Goal: Information Seeking & Learning: Learn about a topic

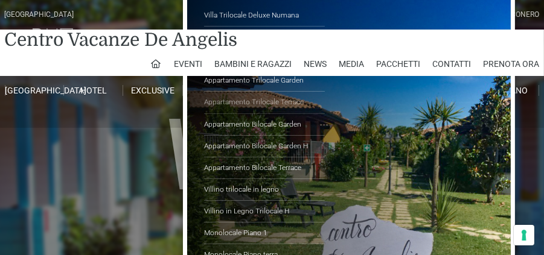
click at [210, 98] on link "Appartamento Trilocale Terrace" at bounding box center [264, 103] width 121 height 22
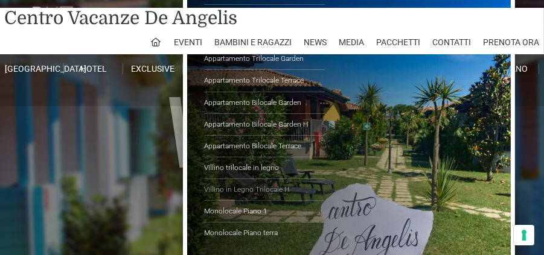
scroll to position [34, 0]
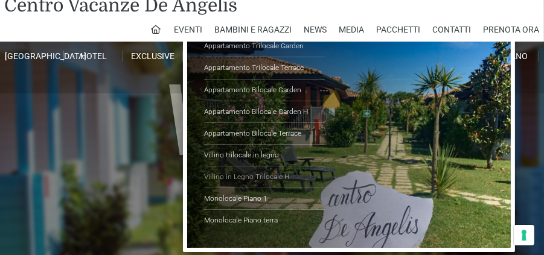
click at [244, 173] on link "Villino in Legno Trilocale H" at bounding box center [264, 178] width 121 height 22
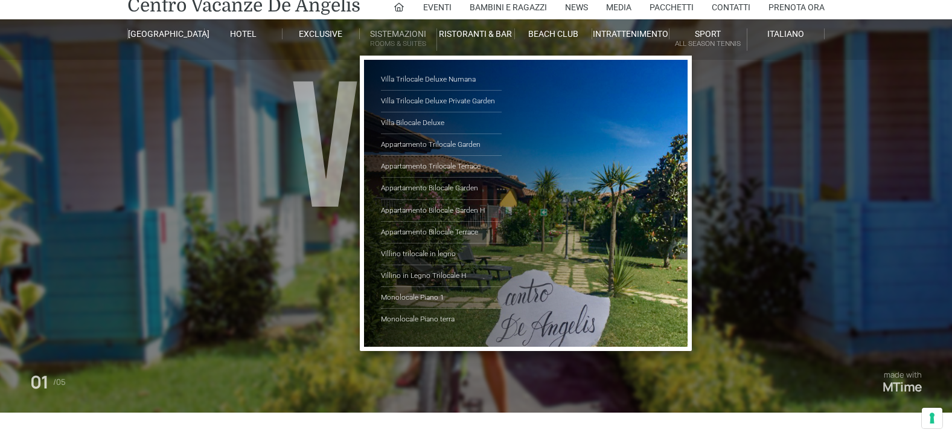
click at [399, 35] on link "Sistemazioni Rooms & Suites" at bounding box center [398, 39] width 77 height 22
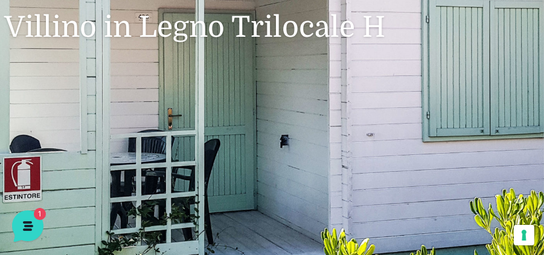
click at [365, 130] on header "Villaggio Hotel Resort Riviera Del Conero Centro Vacanze De Angelis Eventi Miss…" at bounding box center [272, 69] width 544 height 483
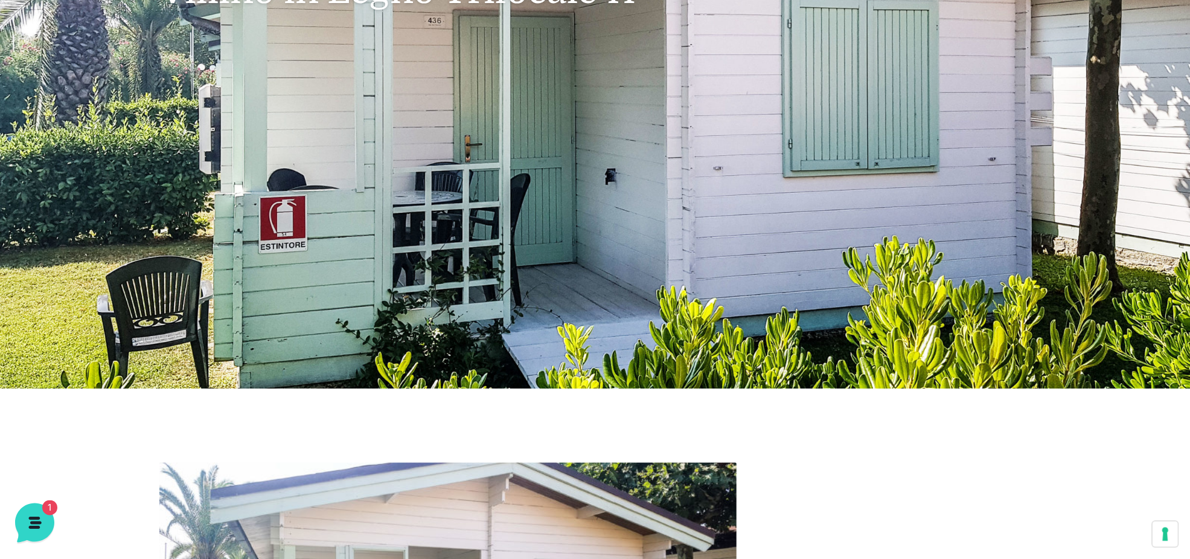
scroll to position [172, 0]
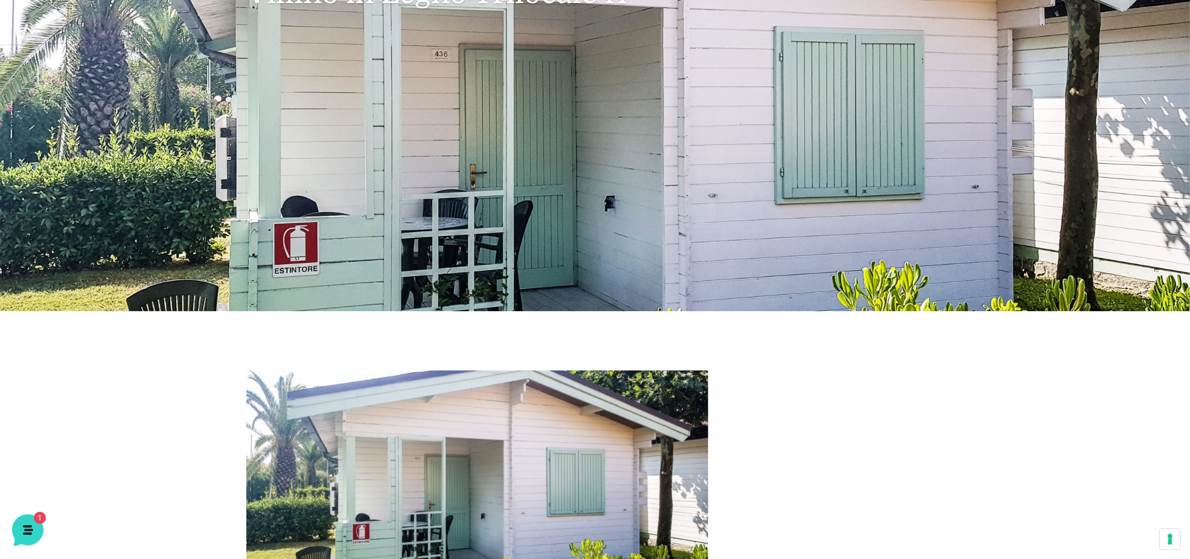
click at [543, 249] on img at bounding box center [477, 482] width 462 height 225
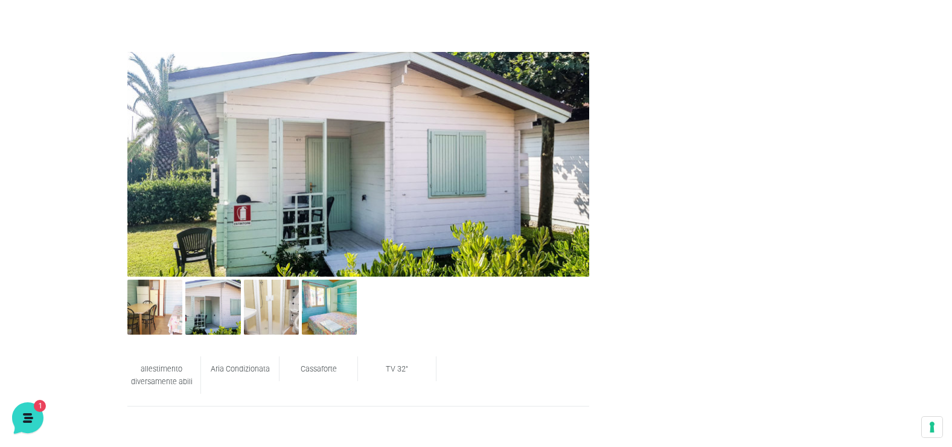
scroll to position [489, 0]
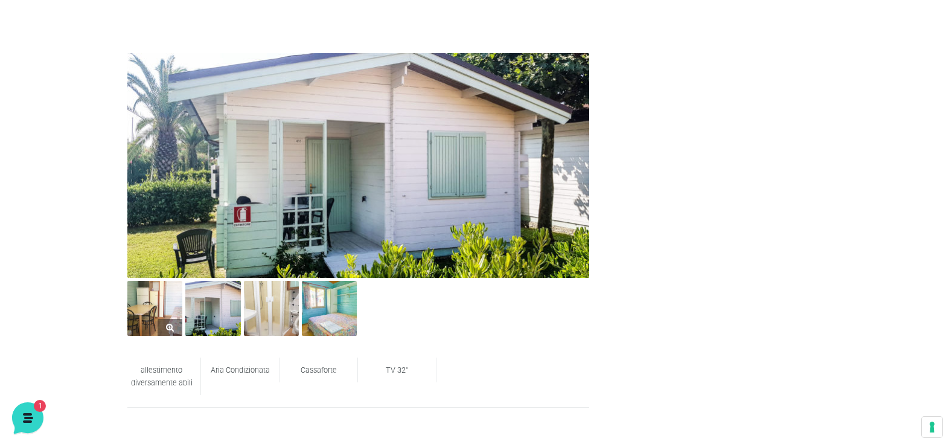
click at [167, 249] on img at bounding box center [154, 308] width 55 height 55
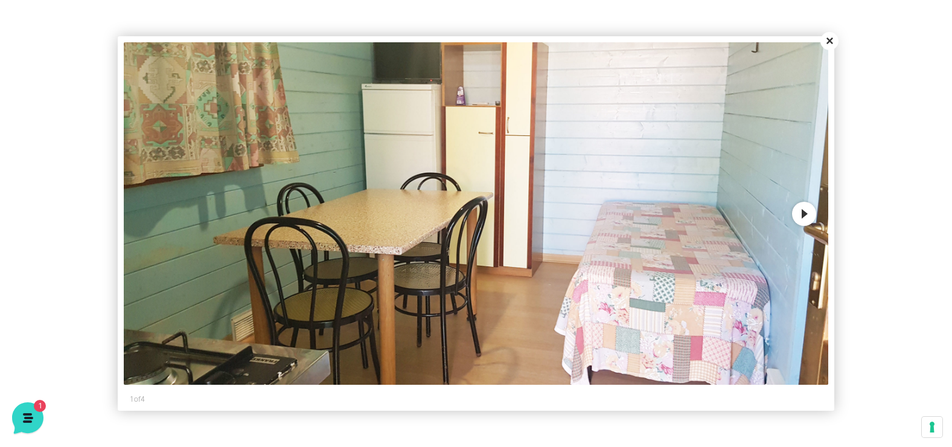
click at [543, 217] on button "Next" at bounding box center [804, 214] width 24 height 24
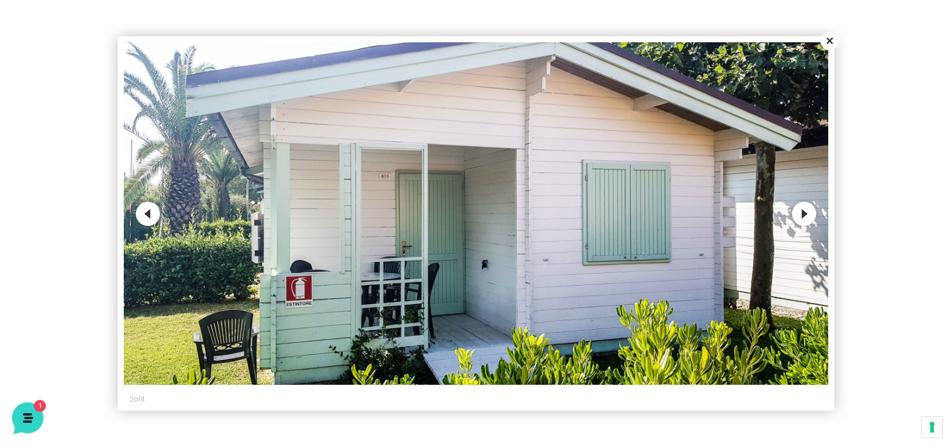
click at [543, 213] on button "Next" at bounding box center [804, 214] width 24 height 24
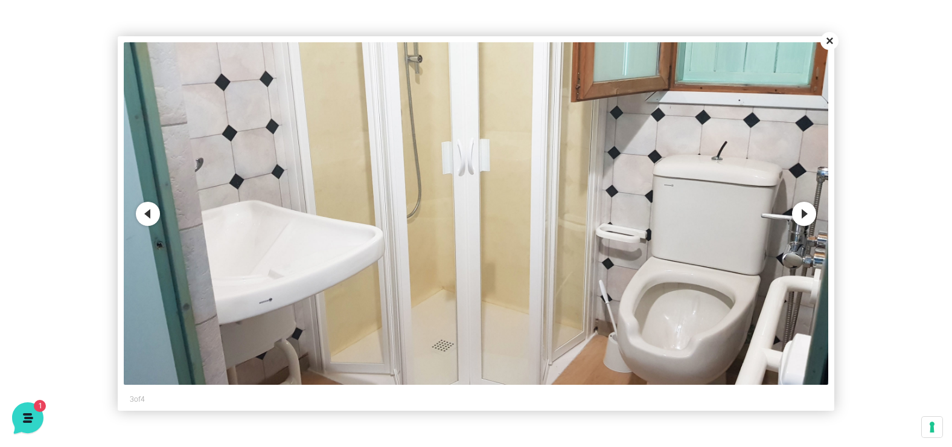
click at [543, 33] on button "Close" at bounding box center [830, 41] width 18 height 18
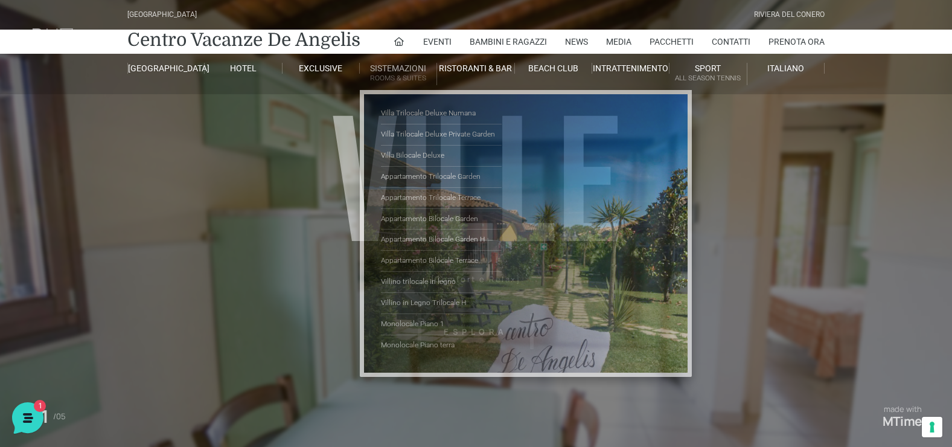
click at [373, 66] on link "Sistemazioni Rooms & Suites" at bounding box center [398, 74] width 77 height 22
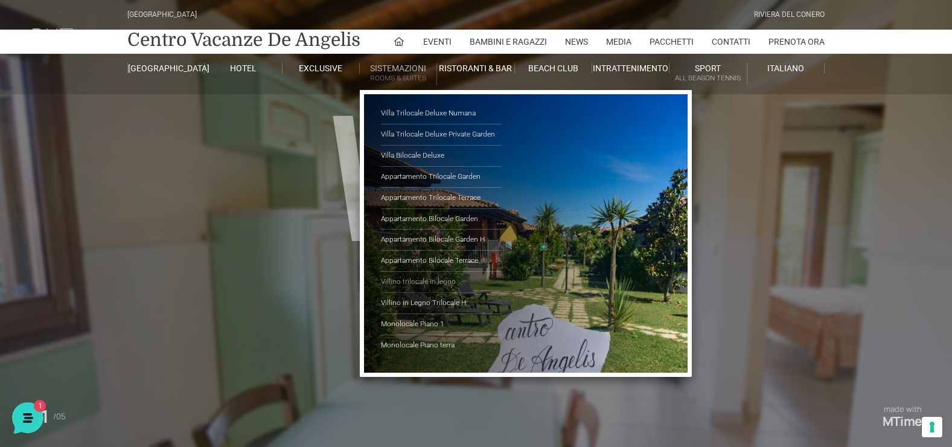
click at [428, 277] on link "Villino trilocale in legno" at bounding box center [441, 282] width 121 height 21
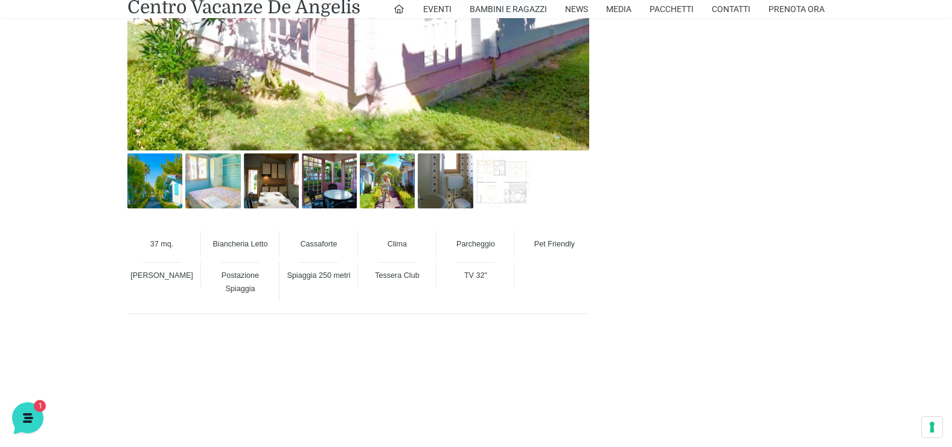
scroll to position [966, 0]
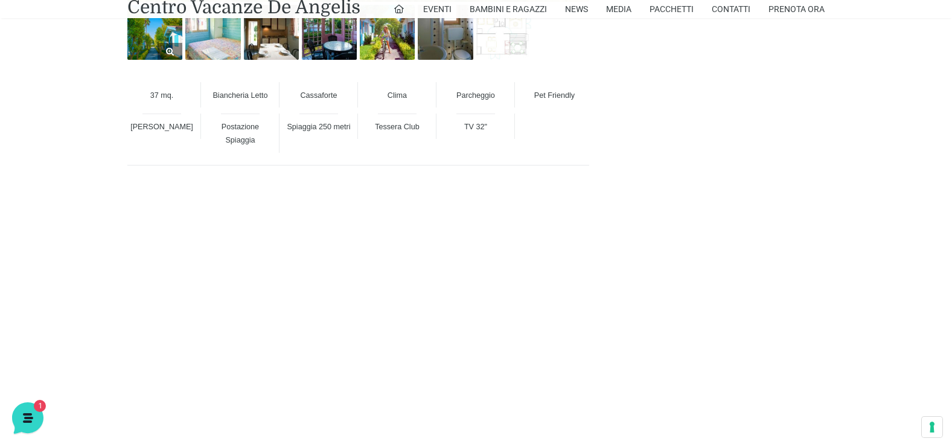
click at [157, 43] on img at bounding box center [154, 32] width 55 height 55
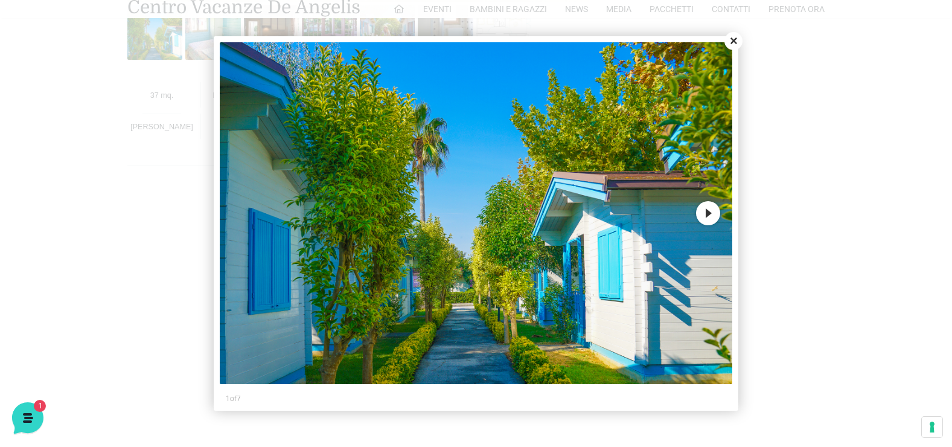
click at [701, 211] on button "Next" at bounding box center [708, 213] width 24 height 24
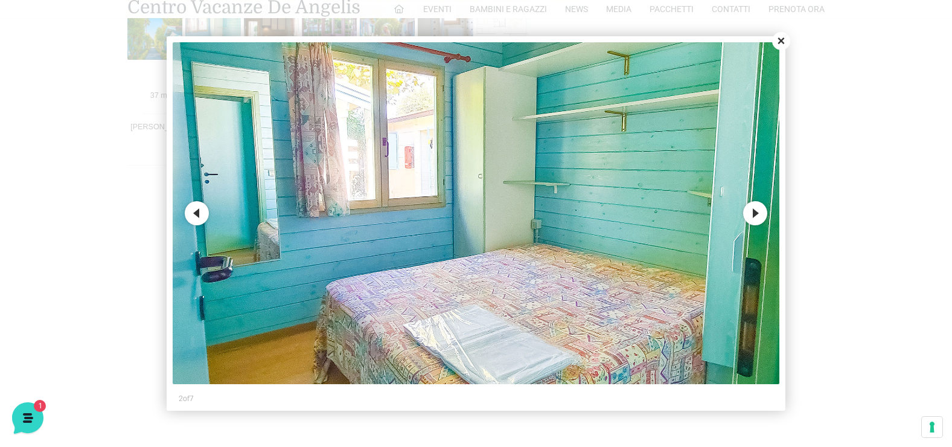
click at [752, 214] on button "Next" at bounding box center [755, 213] width 24 height 24
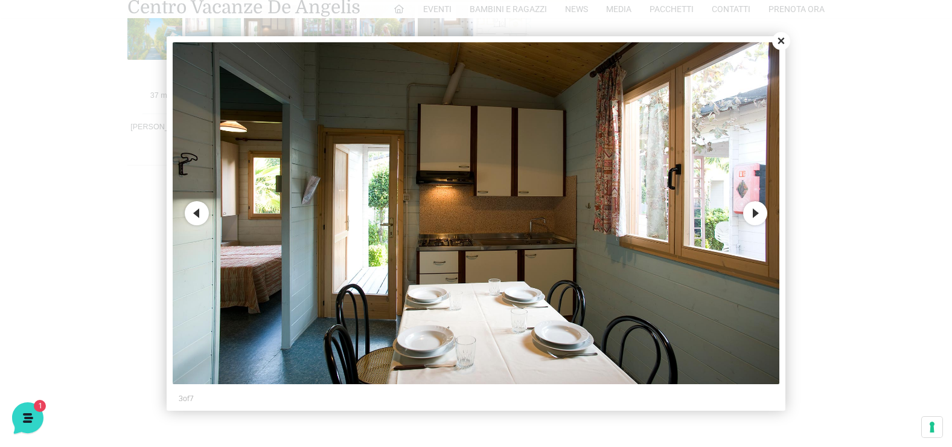
click at [752, 214] on button "Next" at bounding box center [755, 213] width 24 height 24
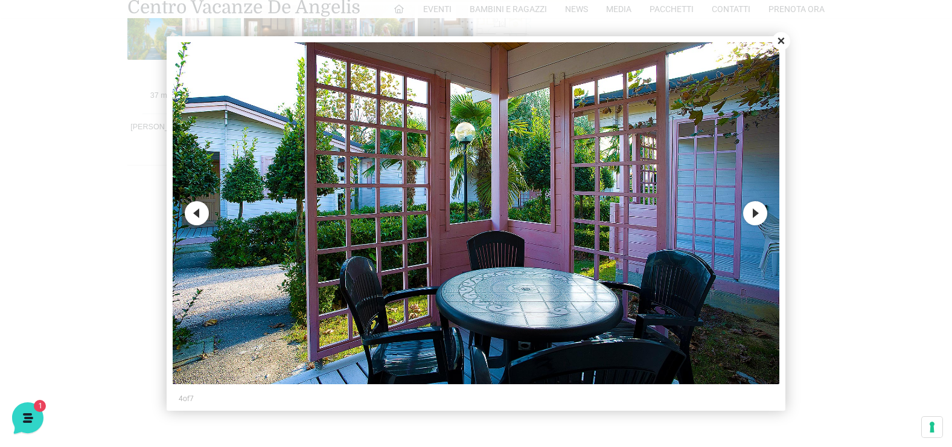
click at [752, 214] on button "Next" at bounding box center [755, 213] width 24 height 24
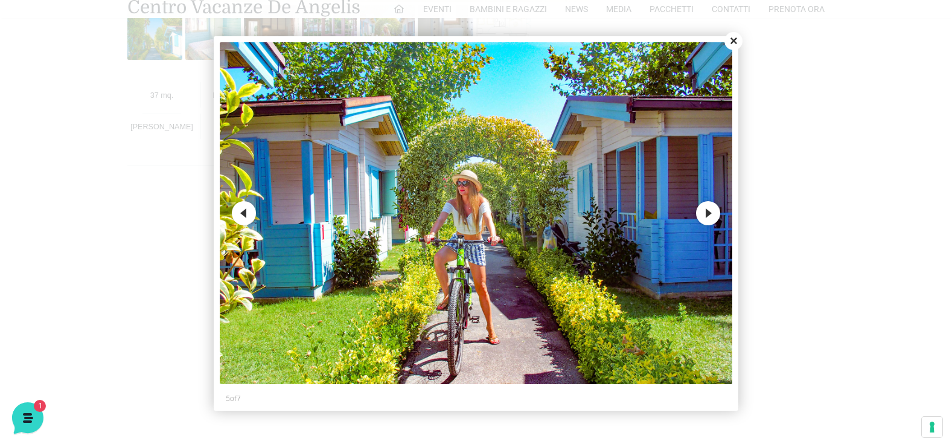
click at [713, 211] on button "Next" at bounding box center [708, 213] width 24 height 24
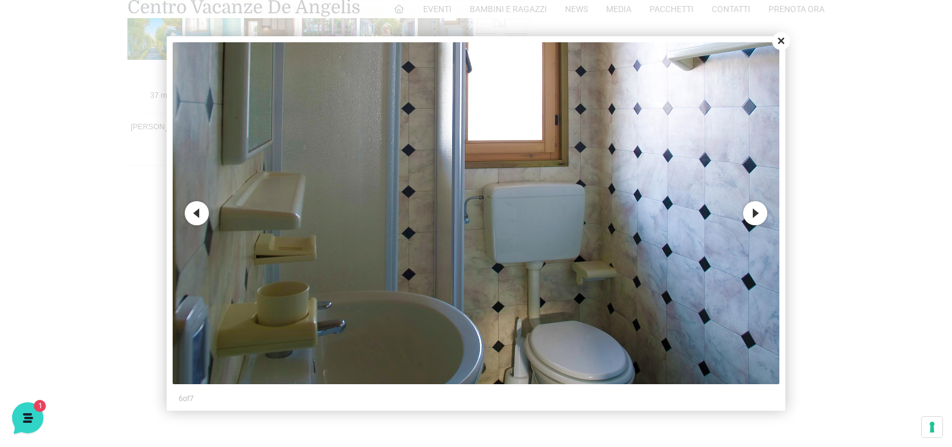
click at [756, 210] on button "Next" at bounding box center [755, 213] width 24 height 24
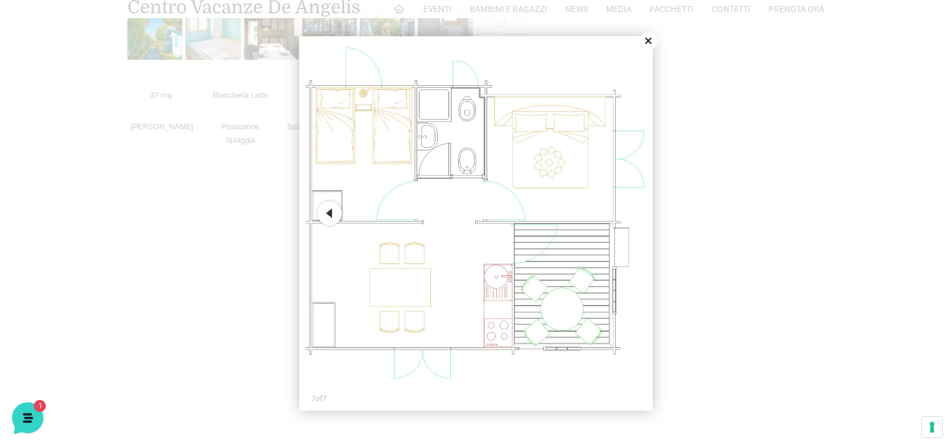
click at [646, 46] on button "Close" at bounding box center [649, 41] width 18 height 18
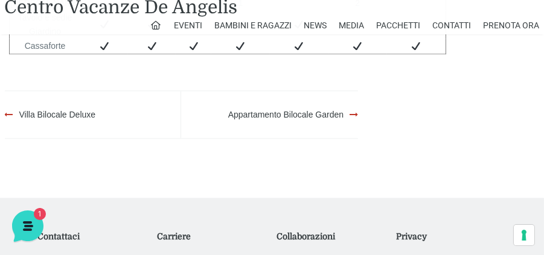
scroll to position [2515, 0]
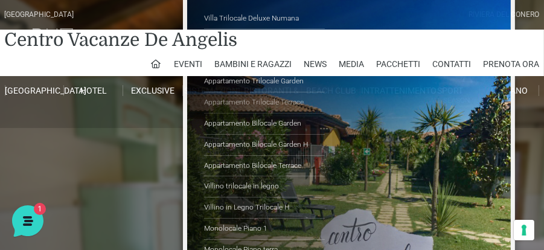
click at [216, 92] on link "Appartamento Trilocale Terrace" at bounding box center [264, 102] width 121 height 21
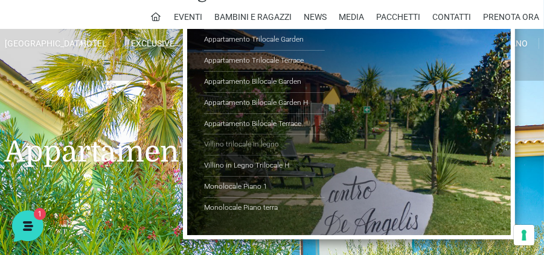
scroll to position [69, 0]
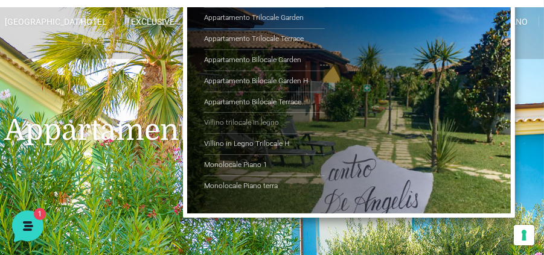
click at [244, 121] on link "Villino trilocale in legno" at bounding box center [264, 123] width 121 height 21
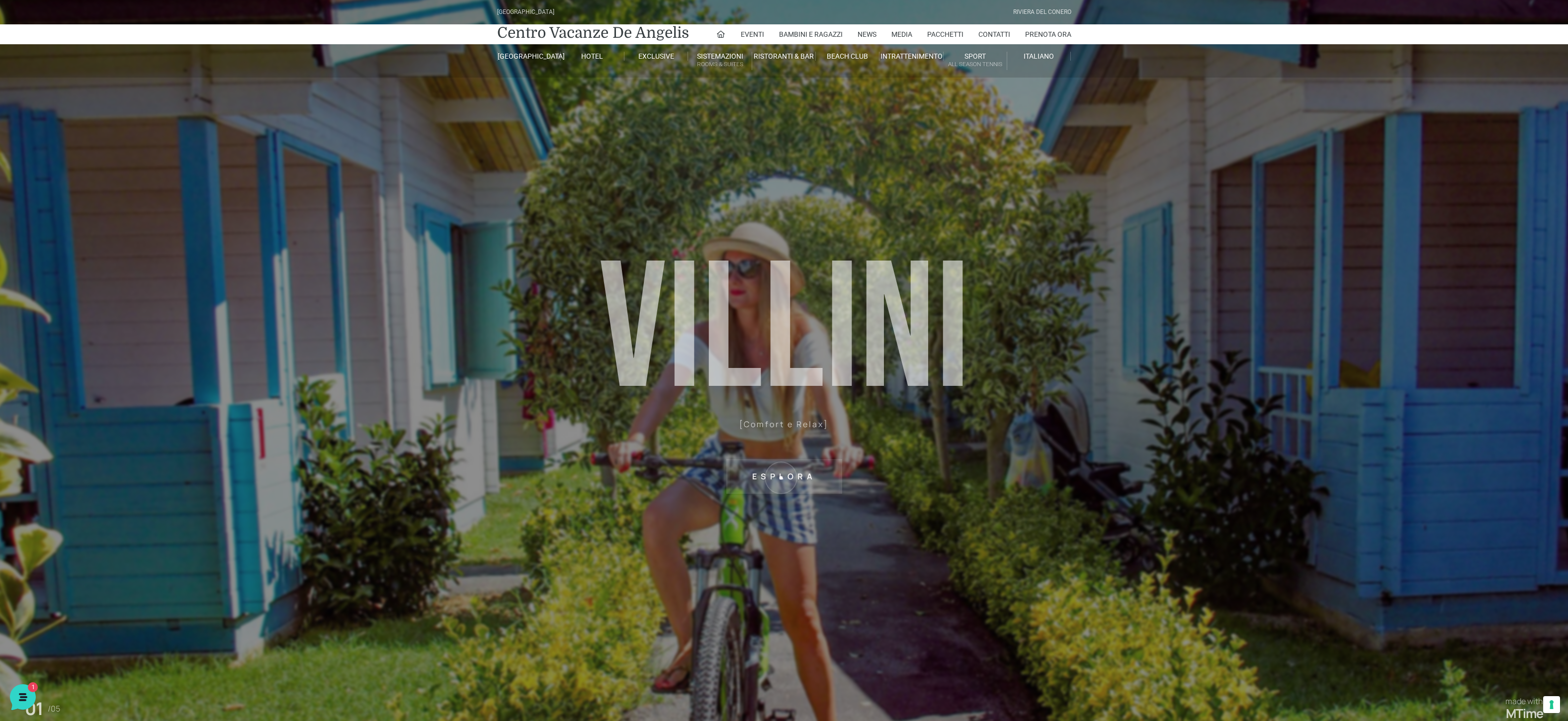
click at [447, 210] on sr7-txt "Esplora" at bounding box center [784, 476] width 116 height 35
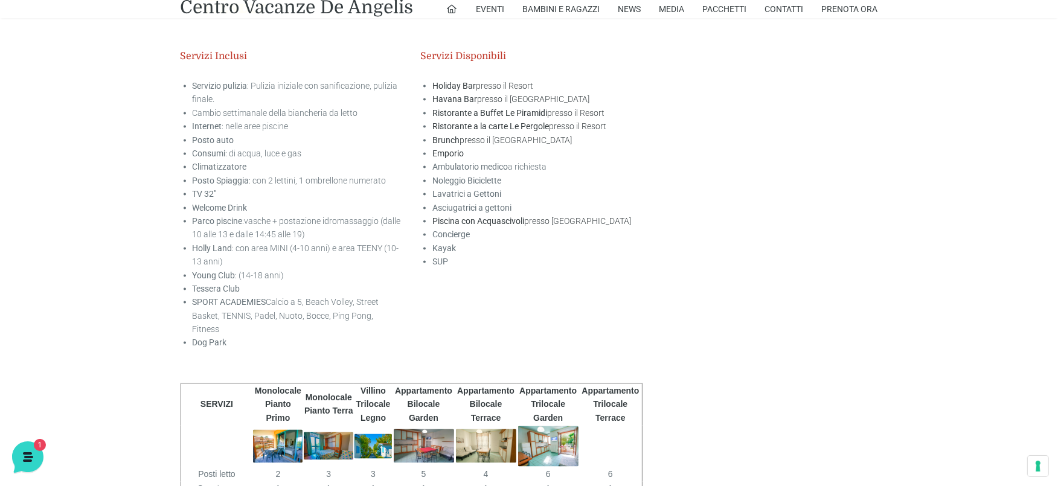
scroll to position [2068, 0]
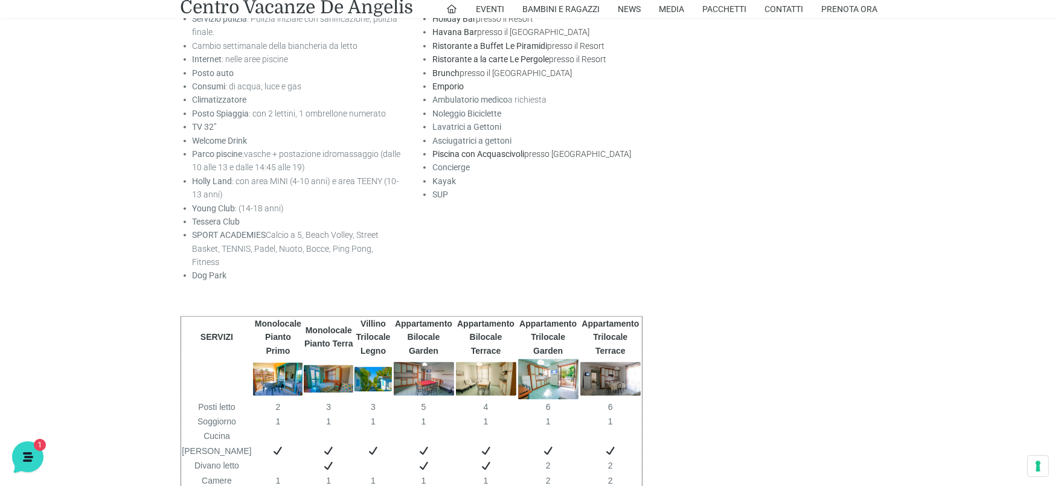
click at [371, 255] on img at bounding box center [372, 379] width 37 height 25
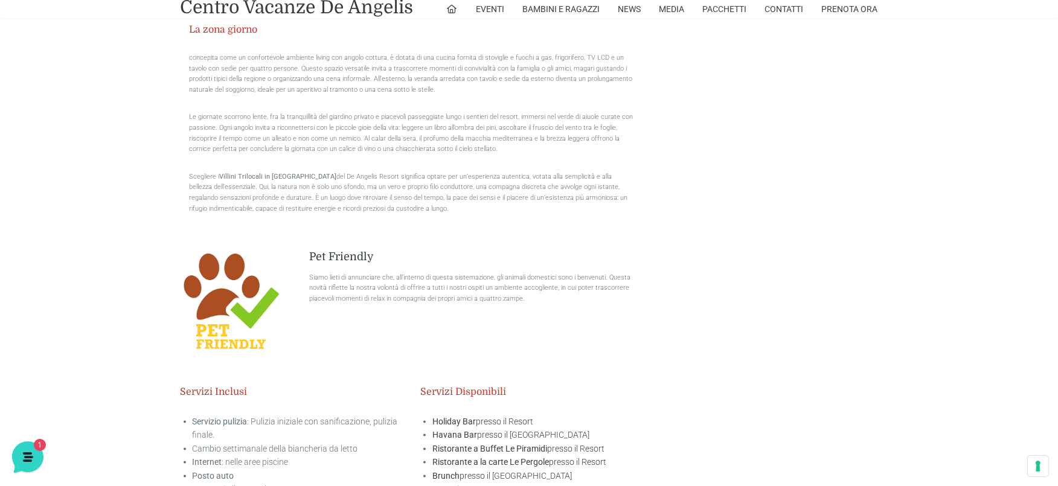
scroll to position [1531, 0]
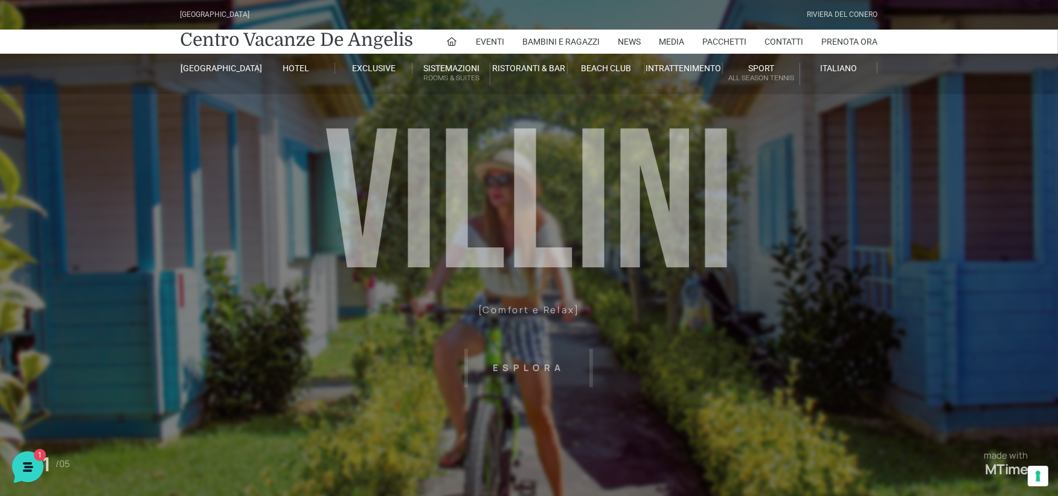
click at [532, 308] on header "[GEOGRAPHIC_DATA] [GEOGRAPHIC_DATA] Centro Vacanze [GEOGRAPHIC_DATA] Eventi Mis…" at bounding box center [529, 271] width 1058 height 543
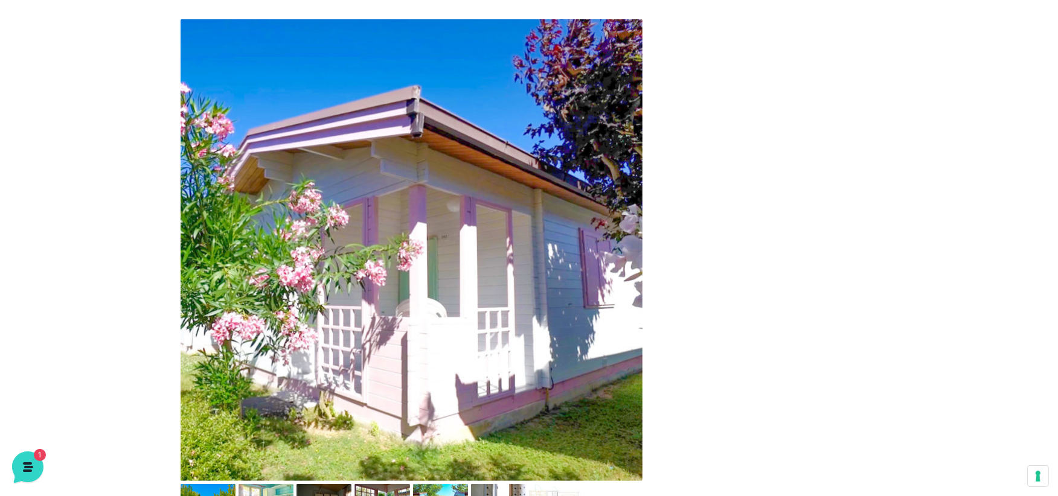
scroll to position [604, 0]
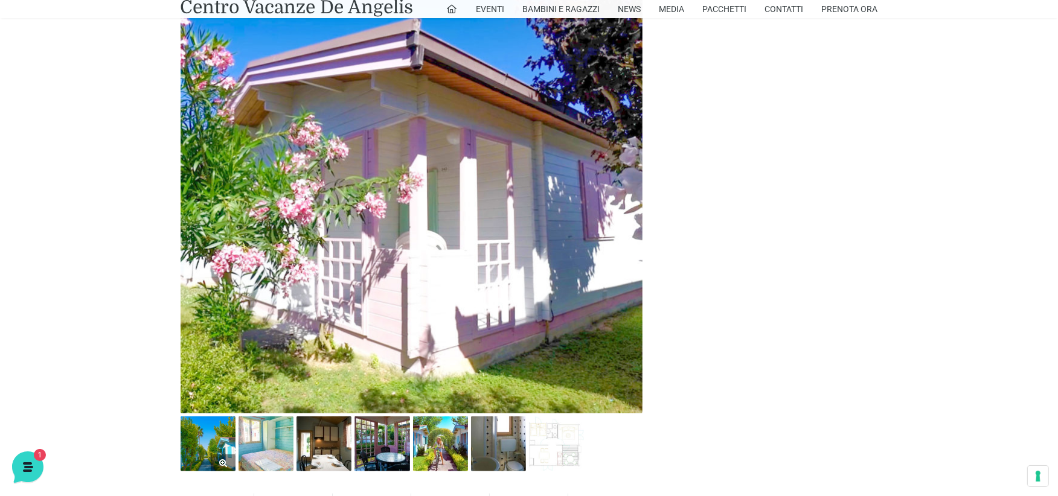
click at [216, 442] on img at bounding box center [208, 444] width 55 height 55
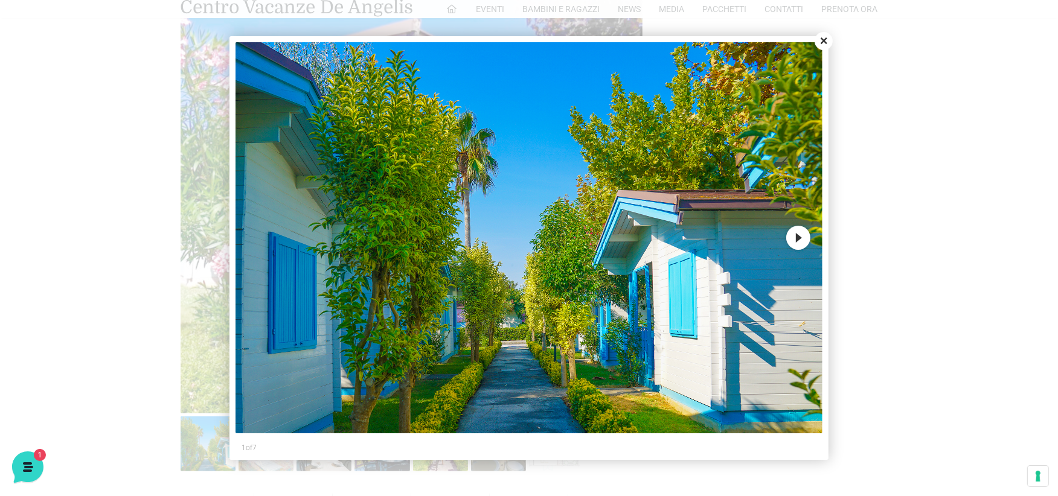
click at [789, 237] on button "Next" at bounding box center [798, 238] width 24 height 24
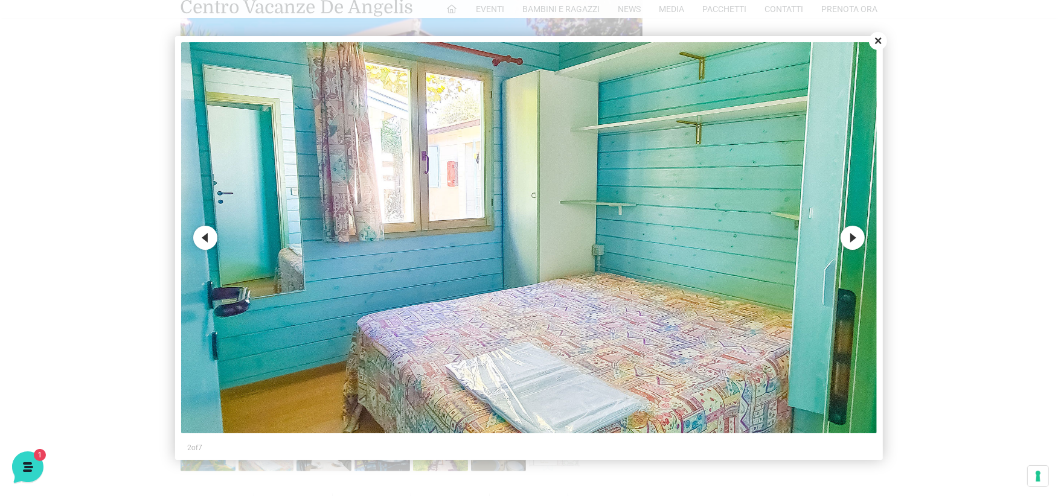
click at [845, 242] on button "Next" at bounding box center [853, 238] width 24 height 24
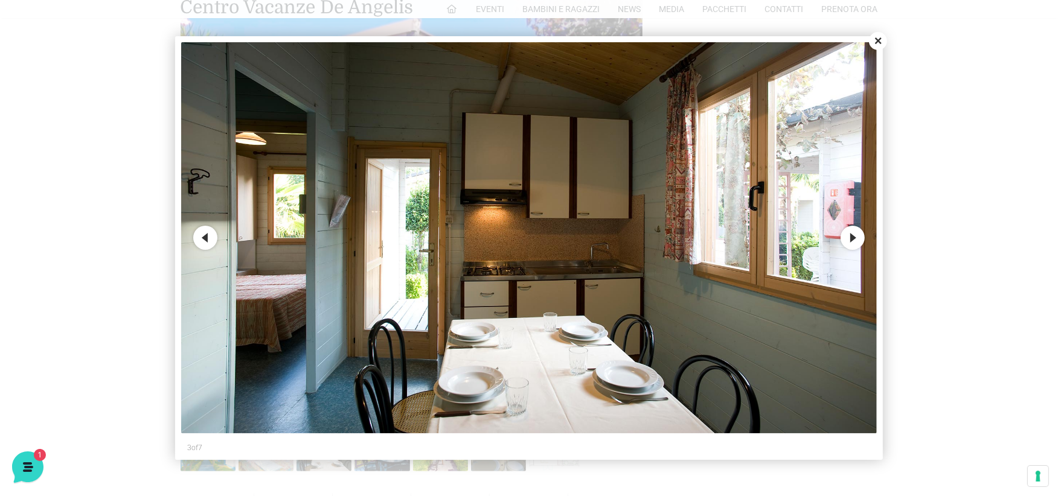
click at [845, 242] on button "Next" at bounding box center [853, 238] width 24 height 24
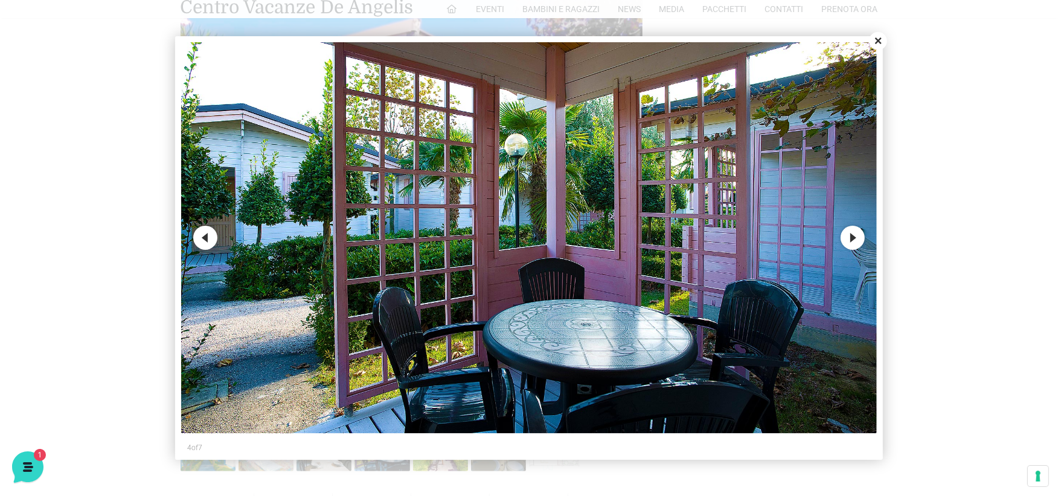
click at [845, 242] on button "Next" at bounding box center [853, 238] width 24 height 24
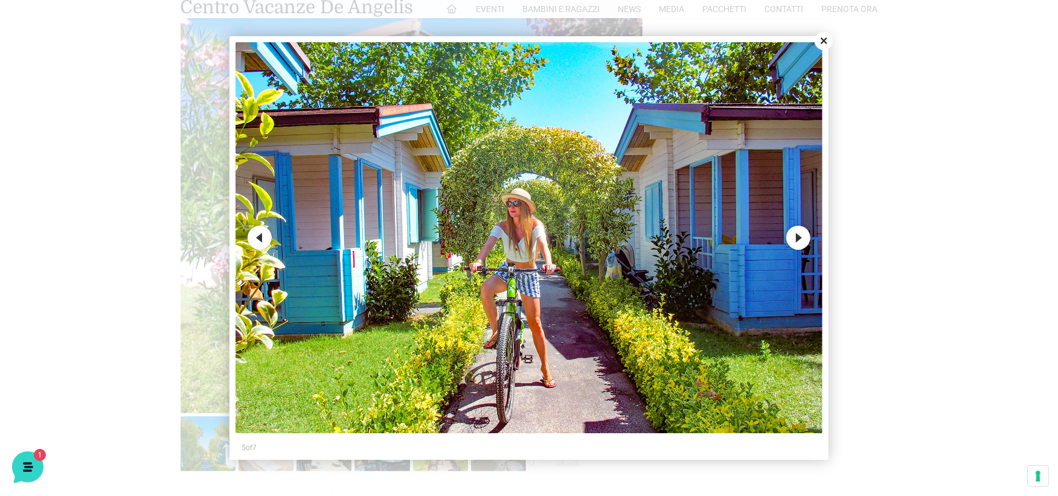
click at [801, 240] on button "Next" at bounding box center [798, 238] width 24 height 24
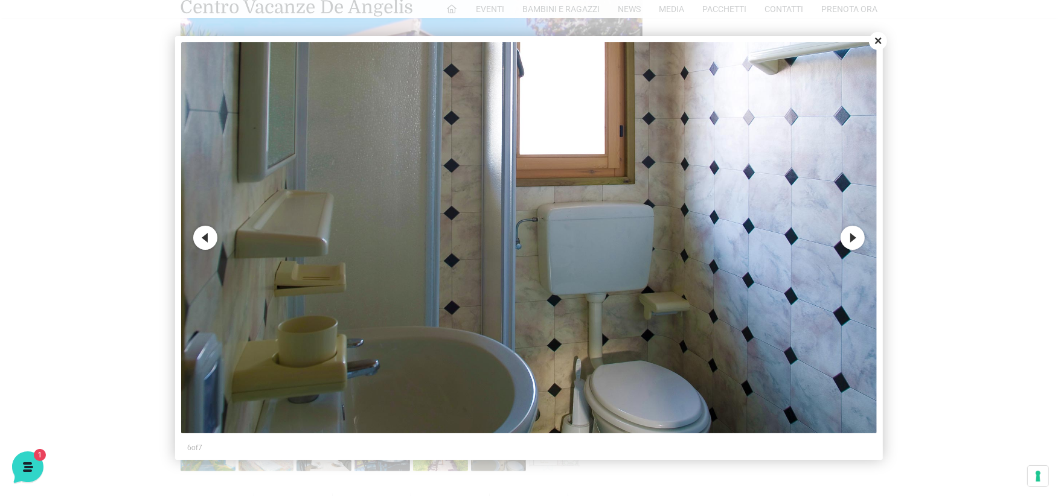
scroll to position [805, 0]
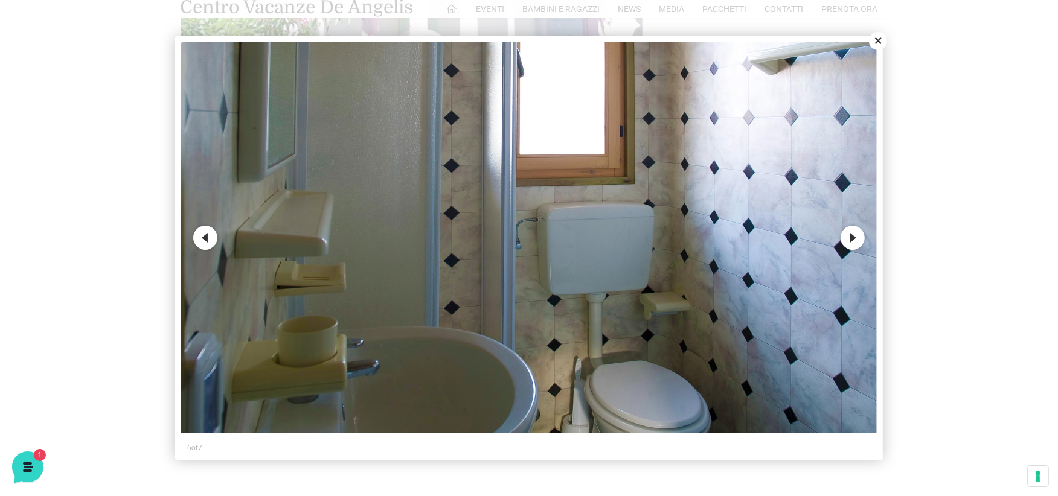
click at [847, 242] on button "Next" at bounding box center [853, 238] width 24 height 24
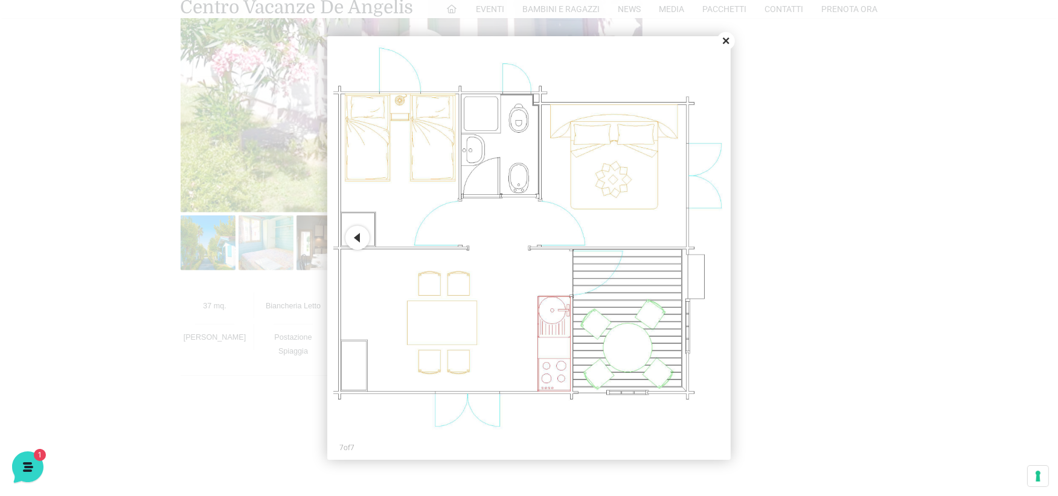
click at [722, 40] on button "Close" at bounding box center [726, 41] width 18 height 18
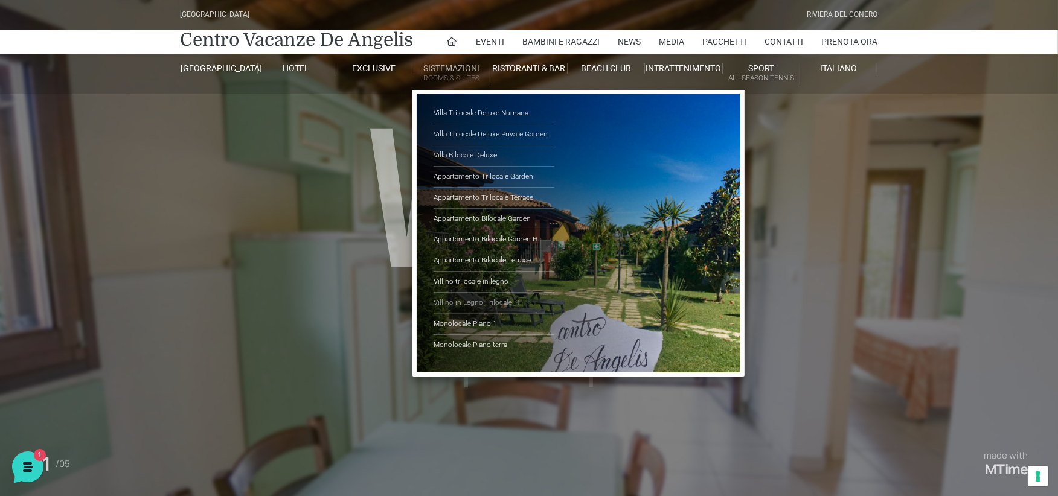
click at [500, 301] on link "Villino in Legno Trilocale H" at bounding box center [494, 303] width 121 height 21
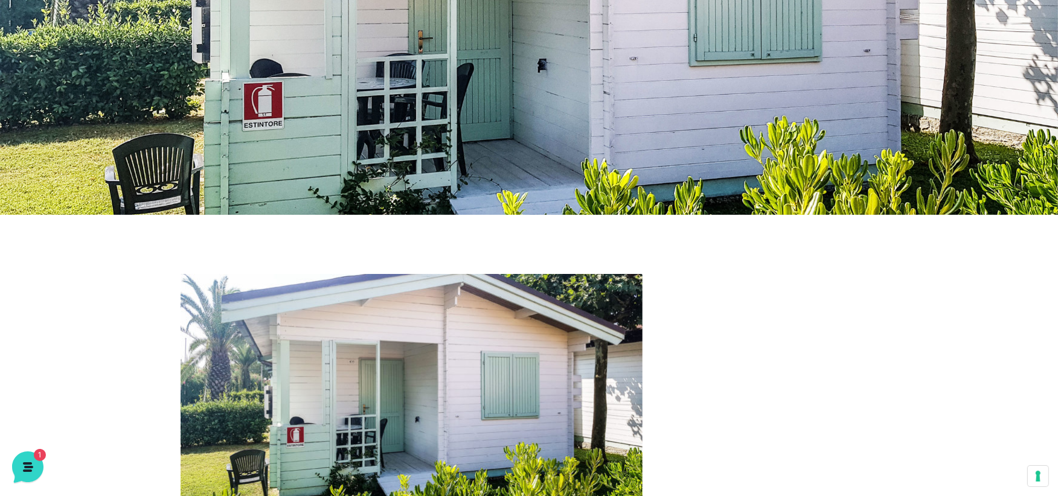
scroll to position [469, 0]
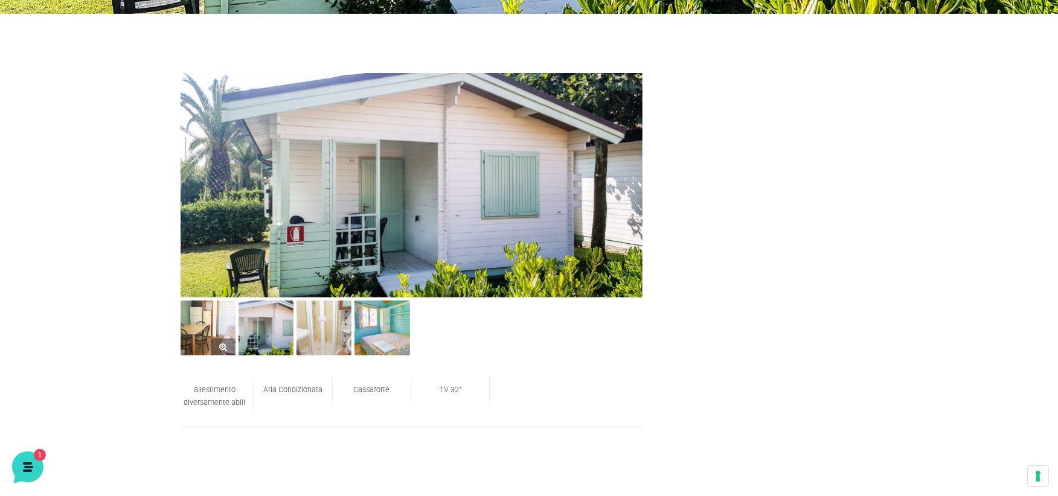
click at [211, 318] on img at bounding box center [208, 328] width 55 height 55
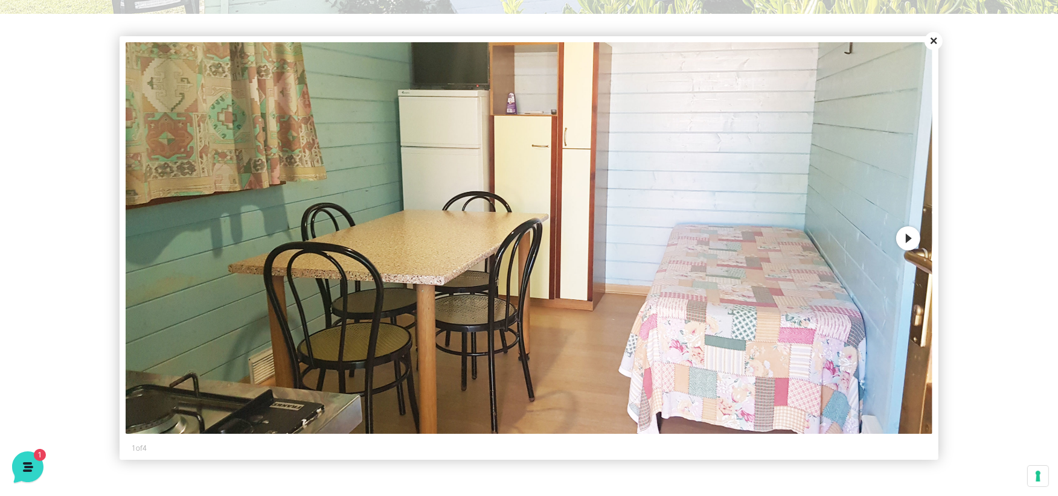
click at [906, 237] on button "Next" at bounding box center [908, 238] width 24 height 24
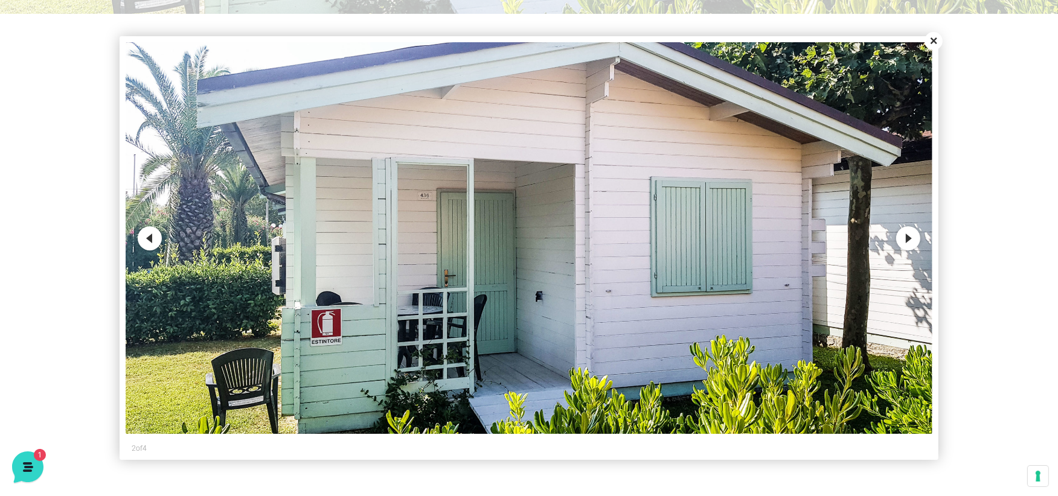
click at [906, 239] on button "Next" at bounding box center [908, 238] width 24 height 24
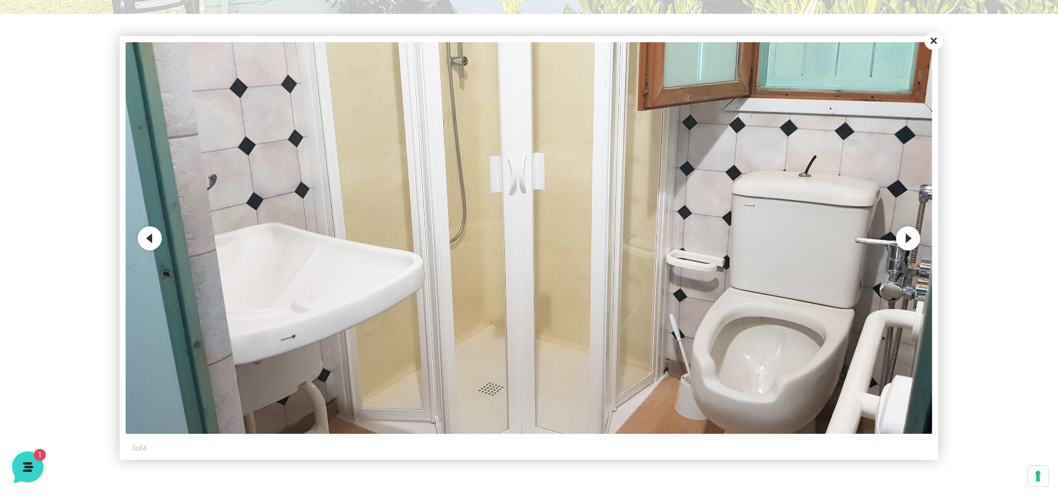
click at [906, 239] on button "Next" at bounding box center [908, 238] width 24 height 24
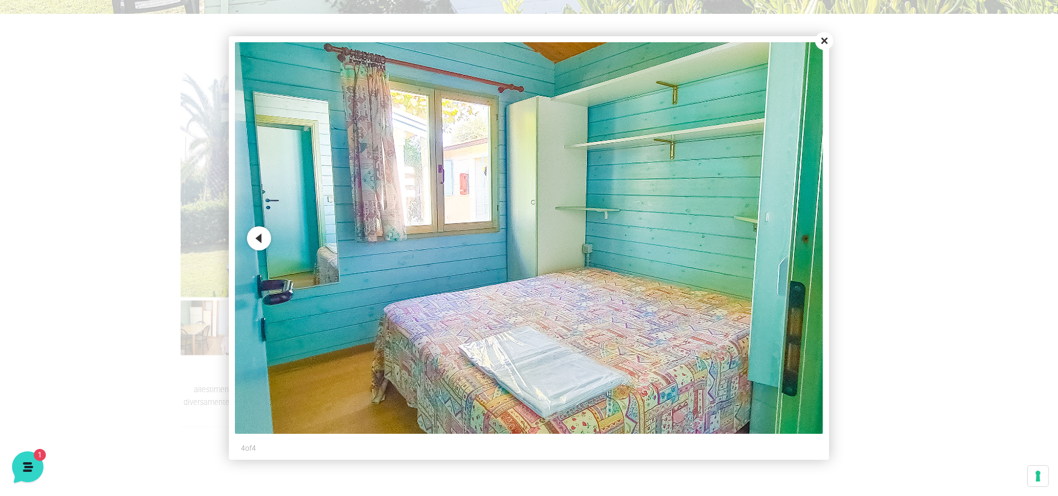
click at [822, 42] on button "Close" at bounding box center [824, 41] width 18 height 18
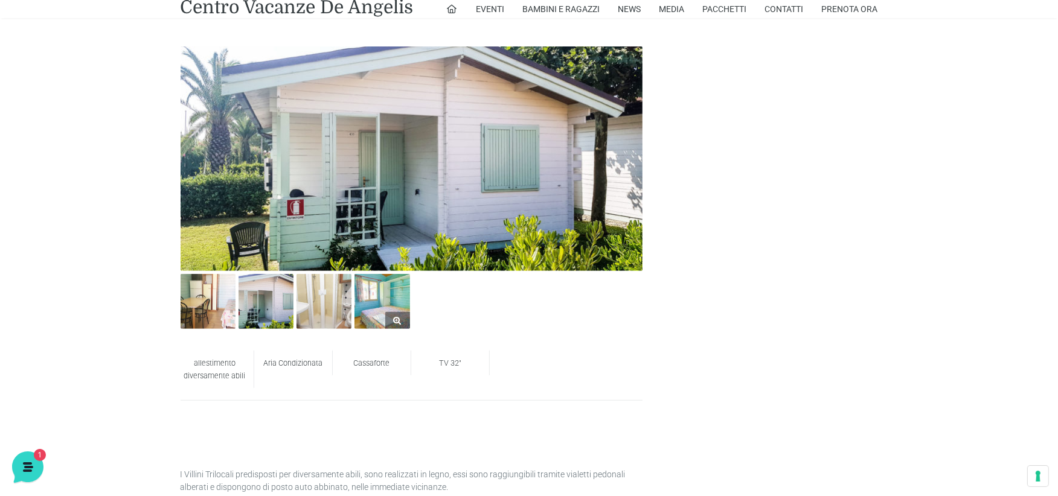
scroll to position [335, 0]
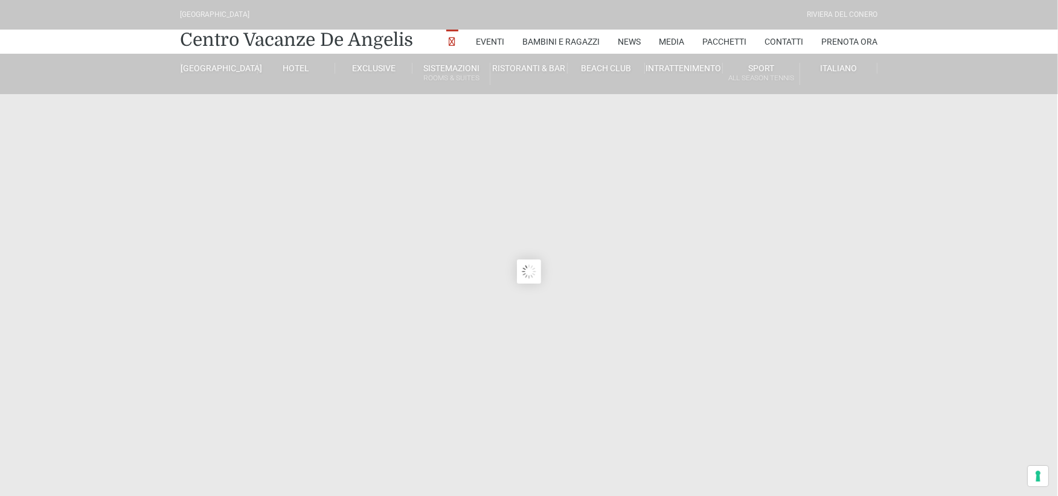
type input "27/08/2025"
type input "28/08/2025"
click at [1039, 274] on div at bounding box center [991, 281] width 109 height 85
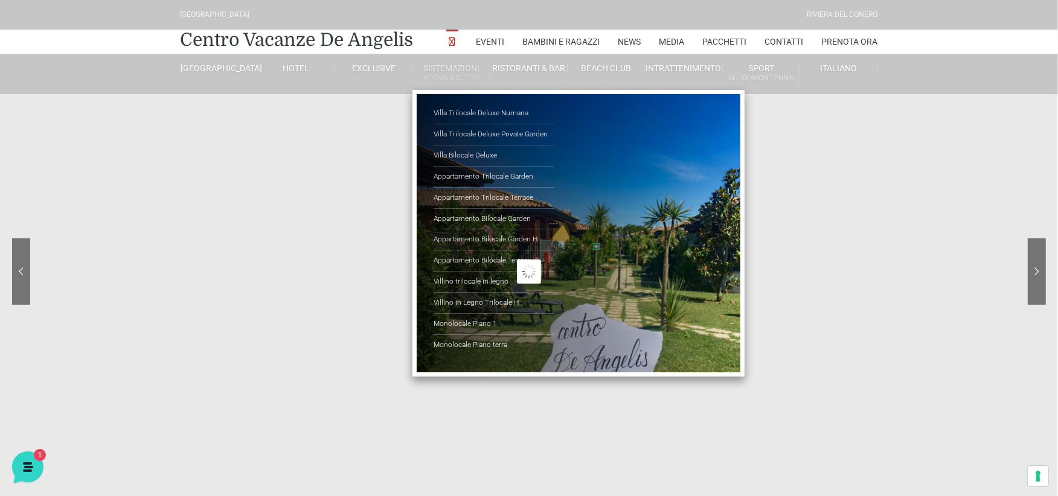
click at [453, 71] on link "Sistemazioni Rooms & Suites" at bounding box center [450, 74] width 77 height 22
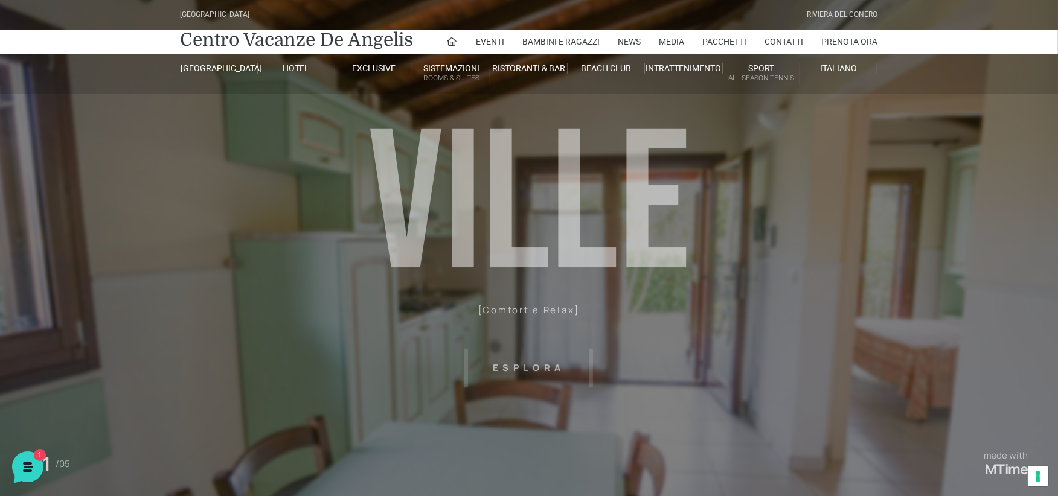
click at [286, 251] on header "Villaggio Hotel Resort Riviera Del Conero Centro Vacanze De Angelis Eventi Miss…" at bounding box center [529, 241] width 1058 height 483
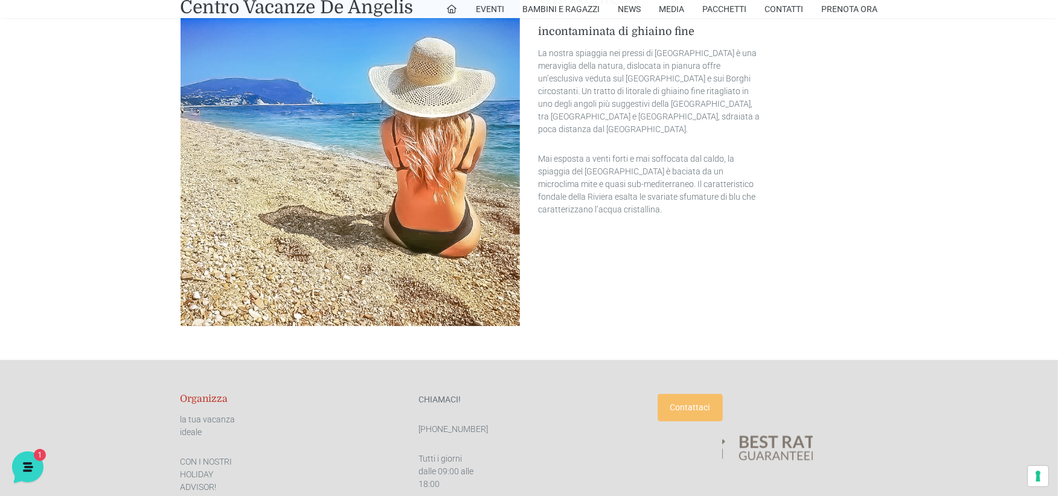
scroll to position [2483, 0]
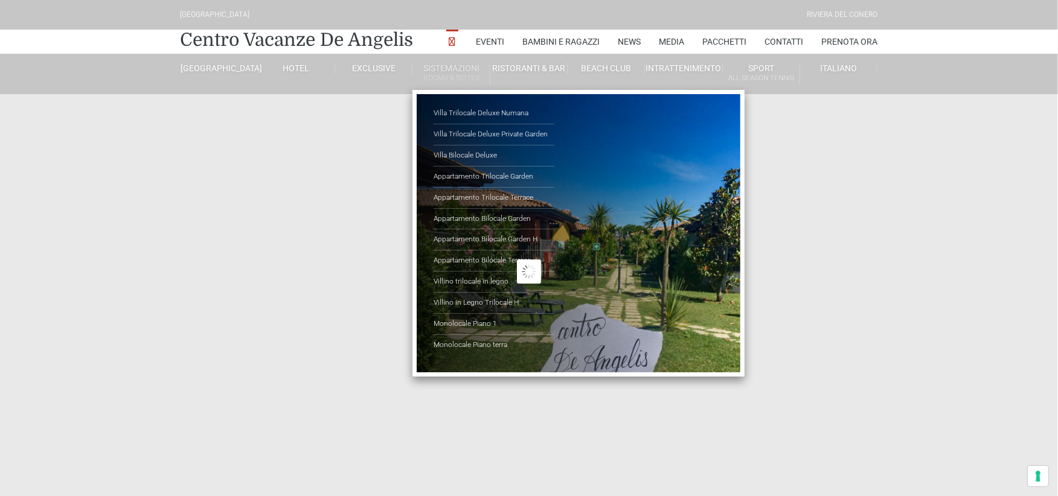
click at [457, 70] on link "Sistemazioni Rooms & Suites" at bounding box center [450, 74] width 77 height 22
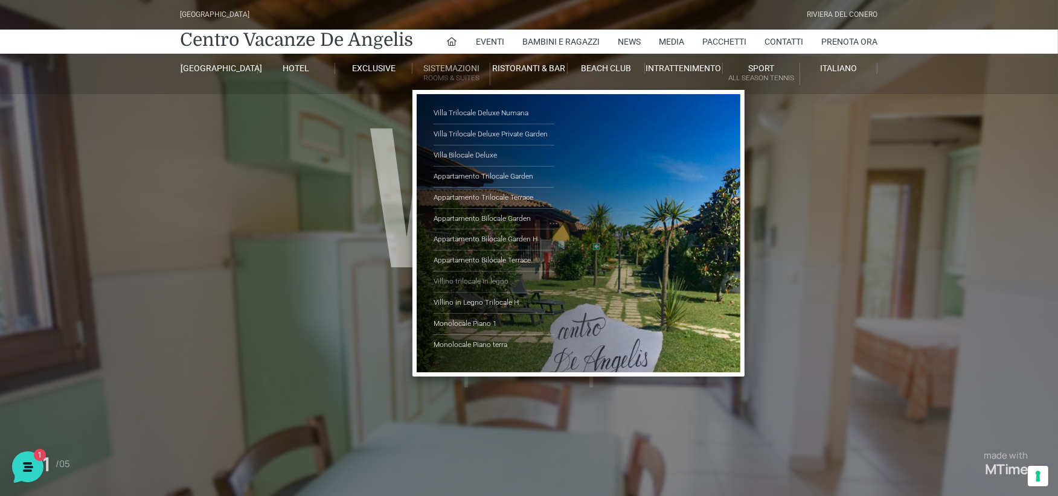
click at [473, 279] on link "Villino trilocale in legno" at bounding box center [494, 282] width 121 height 21
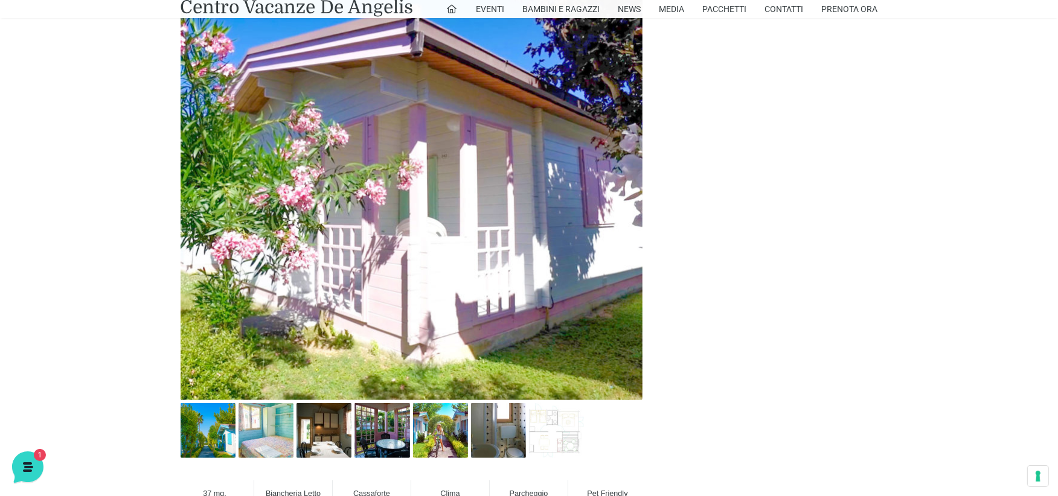
scroll to position [671, 0]
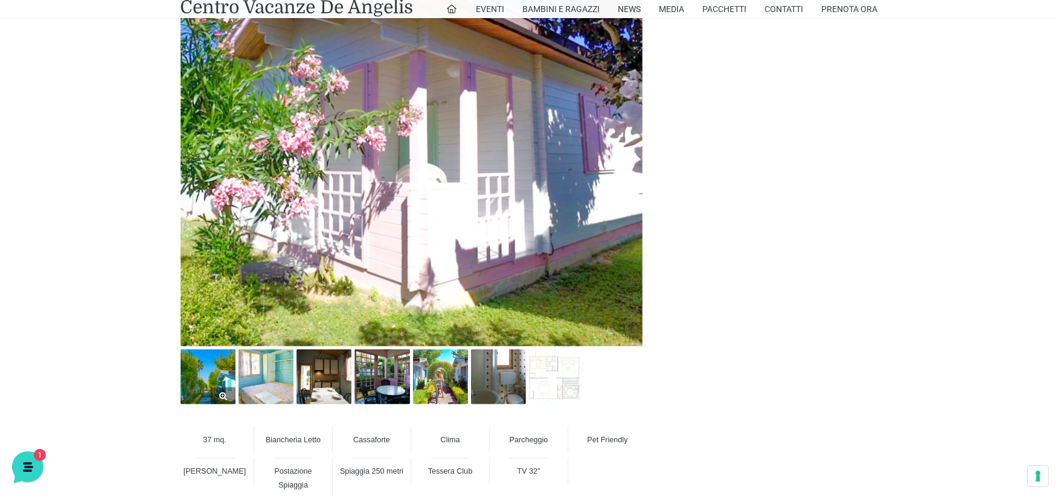
click at [204, 381] on img at bounding box center [208, 377] width 55 height 55
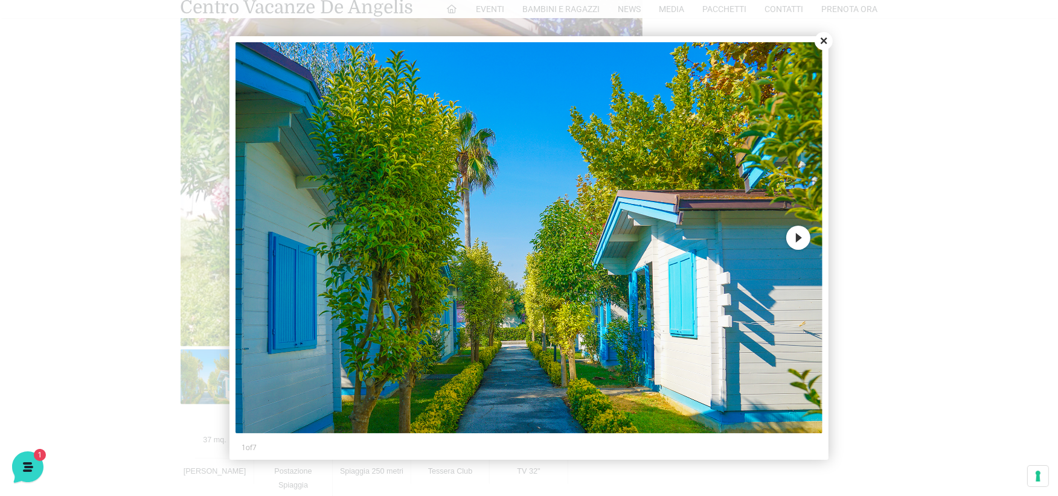
click at [798, 239] on button "Next" at bounding box center [798, 238] width 24 height 24
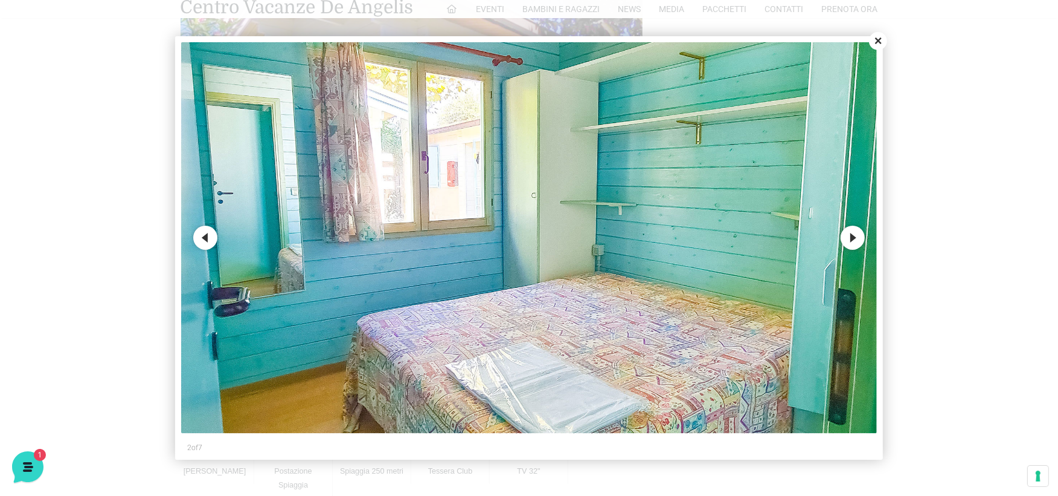
click at [848, 240] on button "Next" at bounding box center [853, 238] width 24 height 24
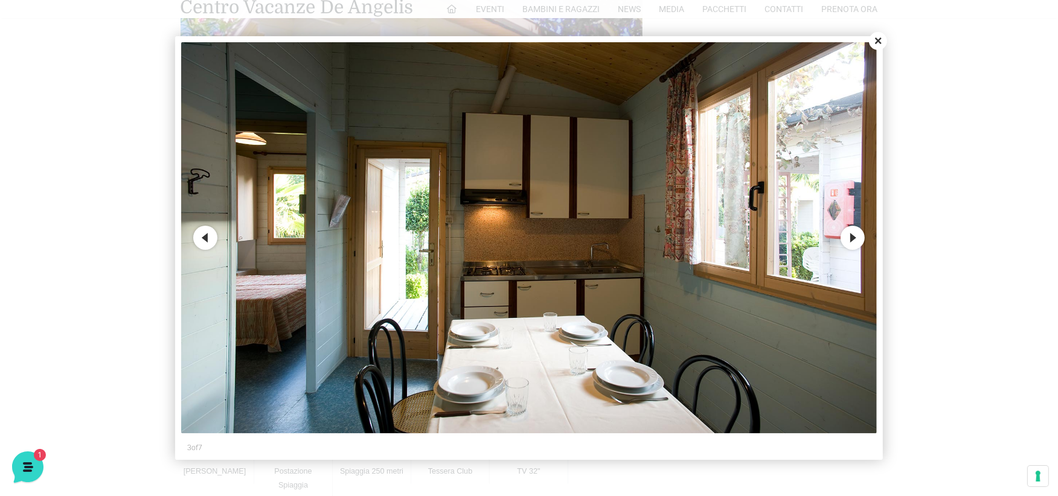
click at [849, 240] on button "Next" at bounding box center [853, 238] width 24 height 24
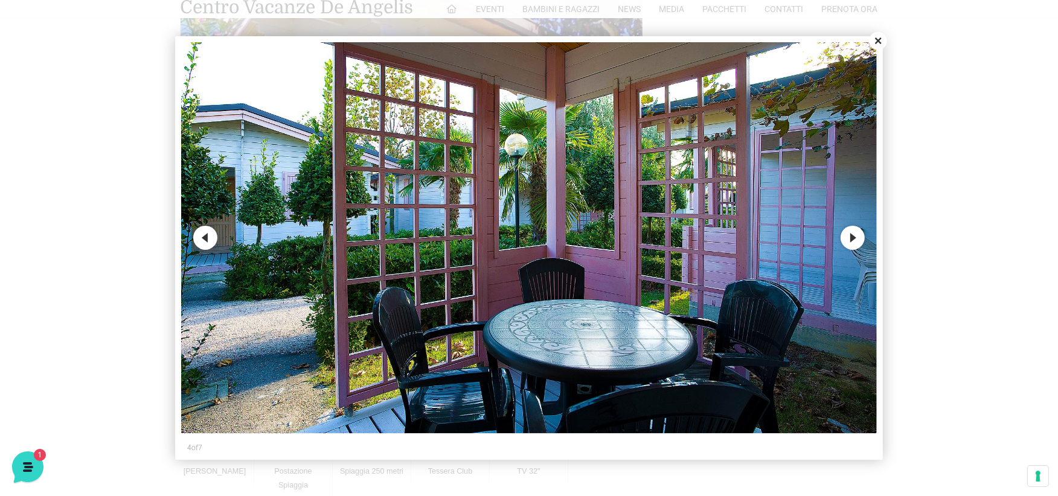
click at [849, 240] on button "Next" at bounding box center [853, 238] width 24 height 24
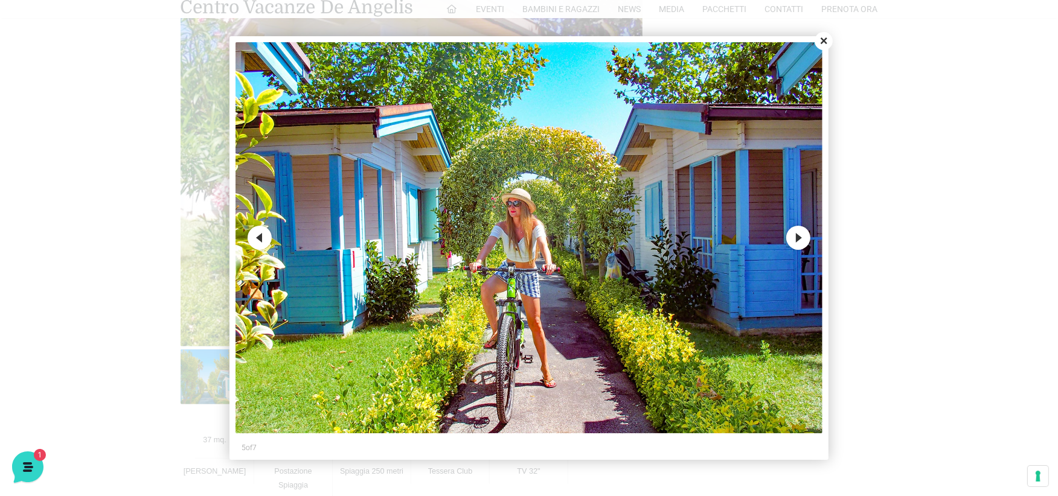
click at [801, 240] on button "Next" at bounding box center [798, 238] width 24 height 24
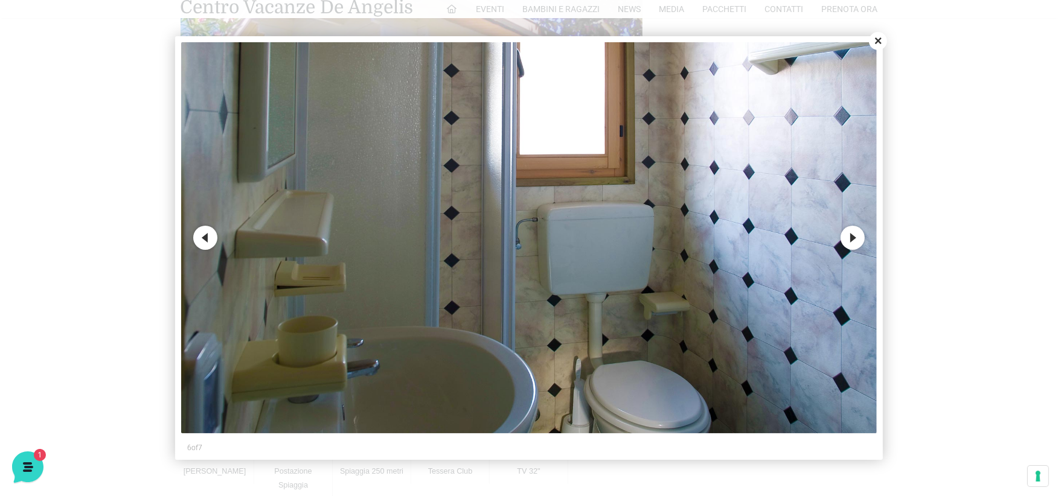
click at [848, 239] on button "Next" at bounding box center [853, 238] width 24 height 24
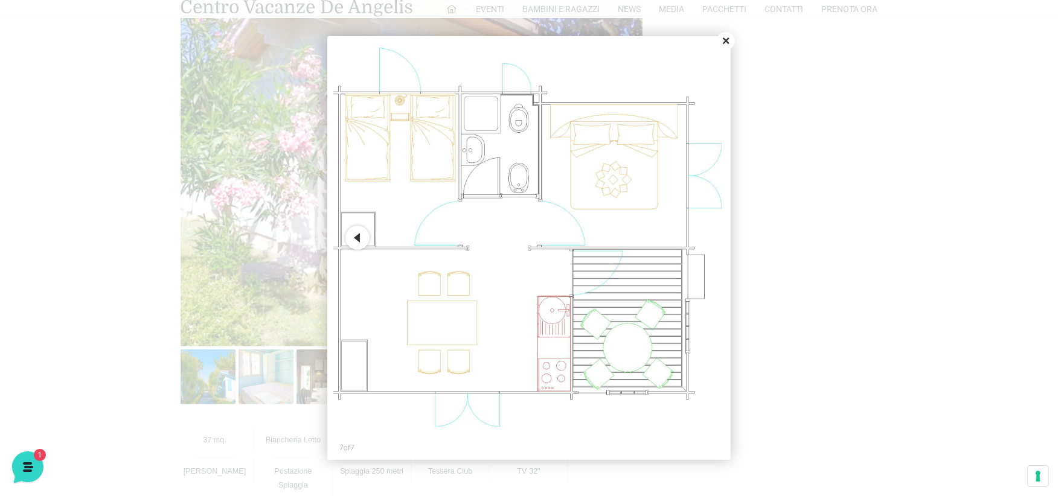
click at [728, 43] on button "Close" at bounding box center [726, 41] width 18 height 18
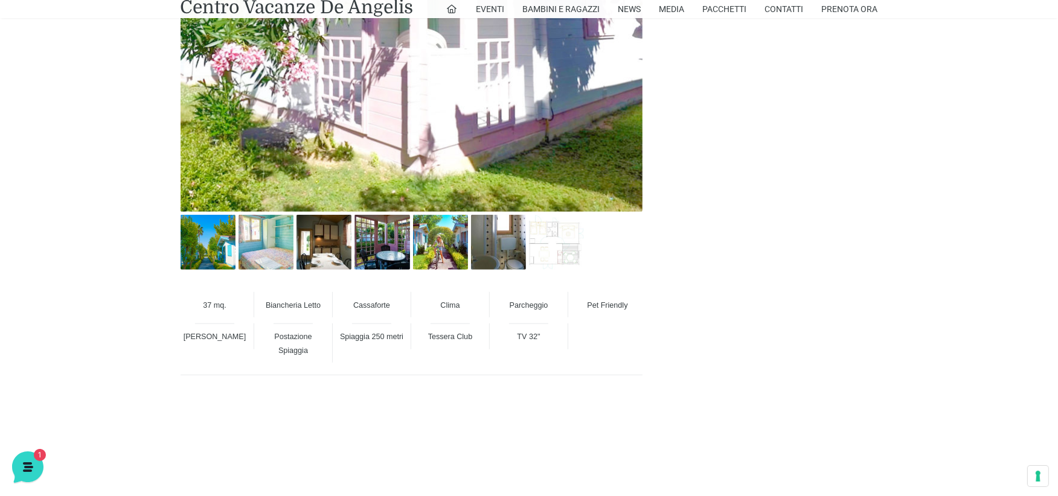
scroll to position [805, 0]
